Goal: Task Accomplishment & Management: Manage account settings

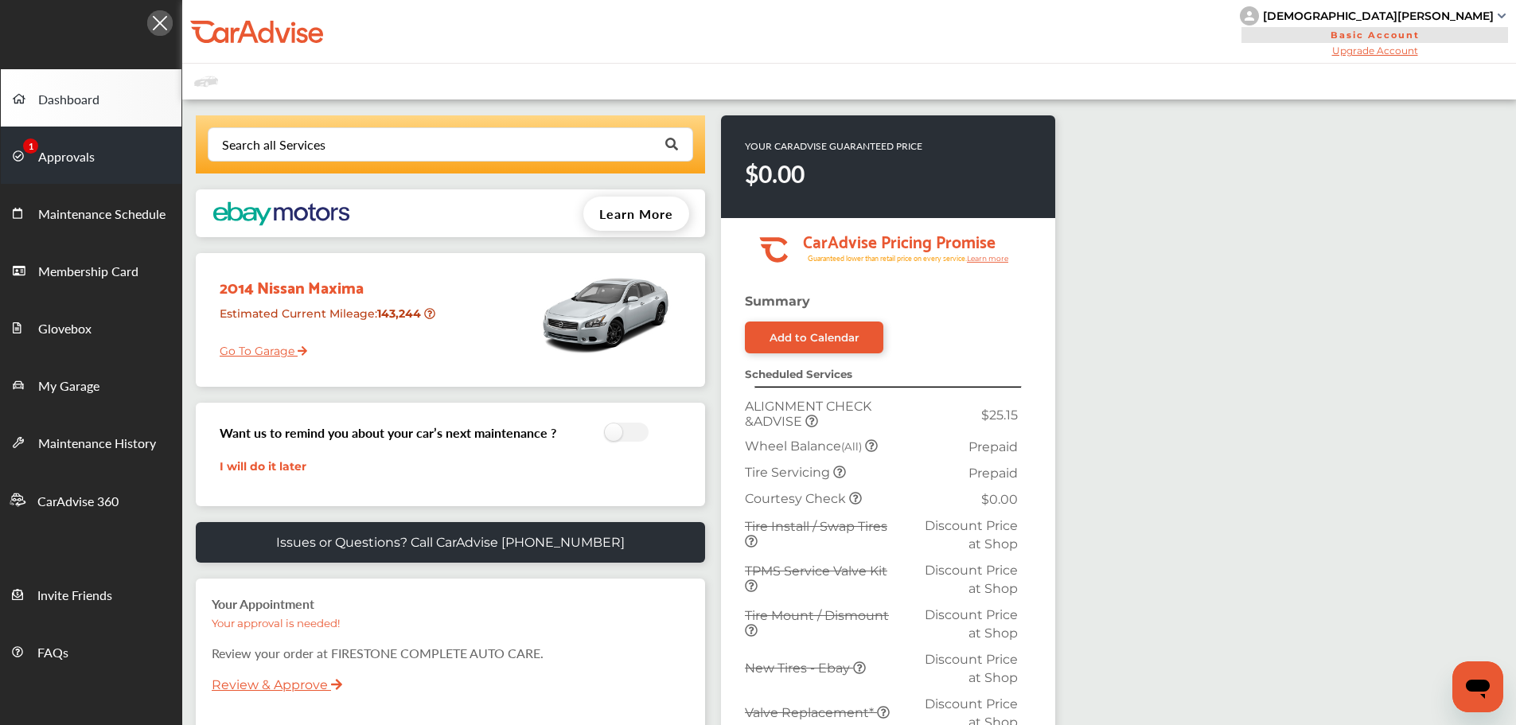
click at [76, 169] on link "Approvals" at bounding box center [91, 155] width 181 height 57
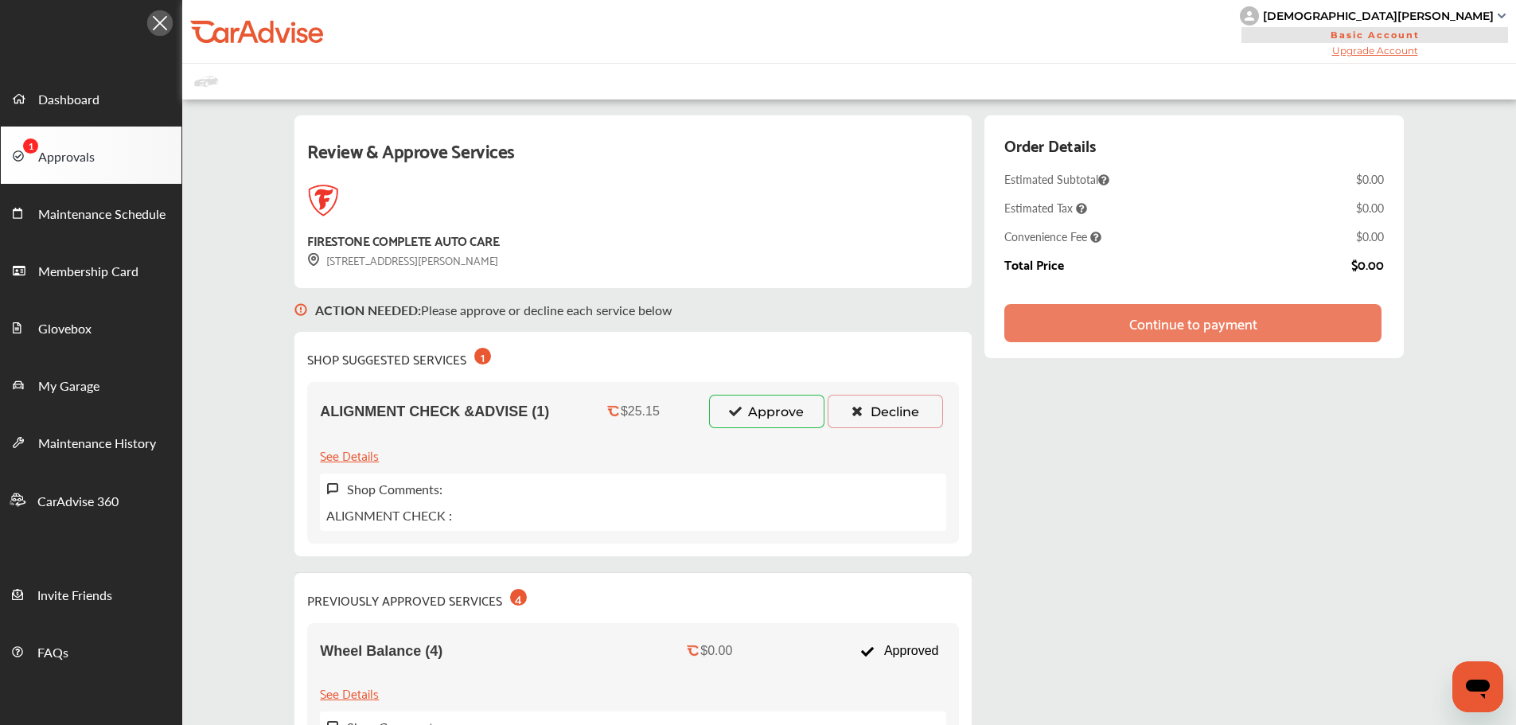
click at [739, 398] on button "Approve" at bounding box center [766, 411] width 115 height 33
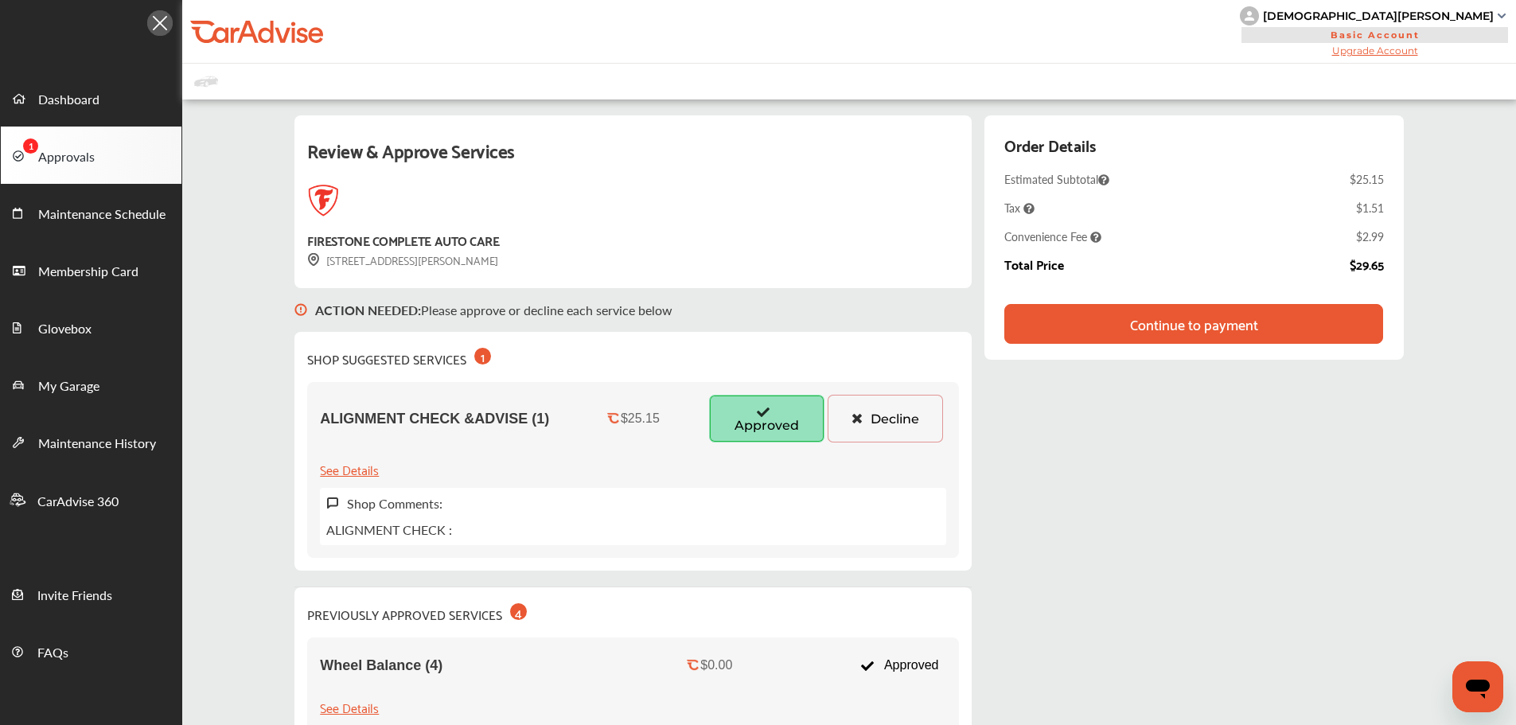
click at [1202, 329] on div "Continue to payment" at bounding box center [1194, 324] width 128 height 16
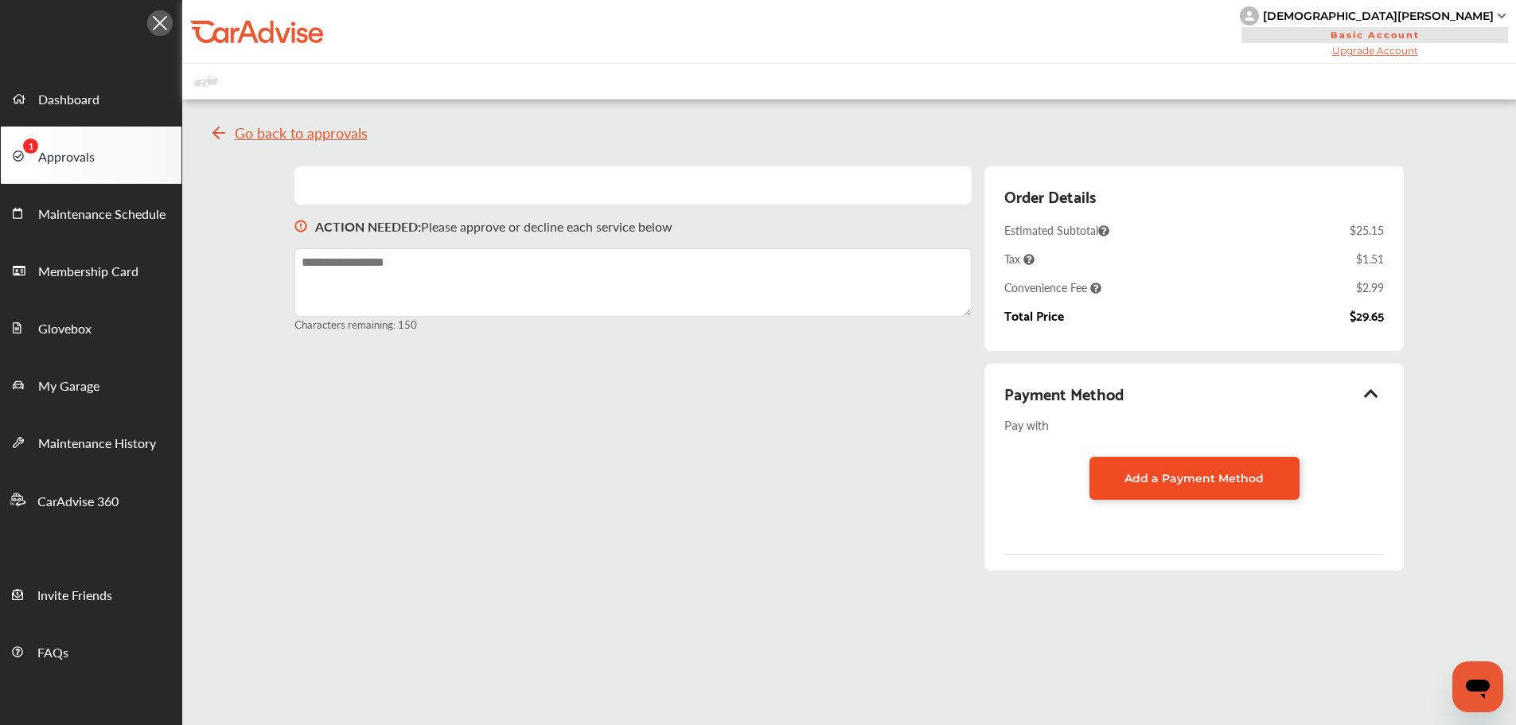
click at [1258, 474] on span "Add a Payment Method" at bounding box center [1194, 478] width 139 height 14
